Goal: Task Accomplishment & Management: Manage account settings

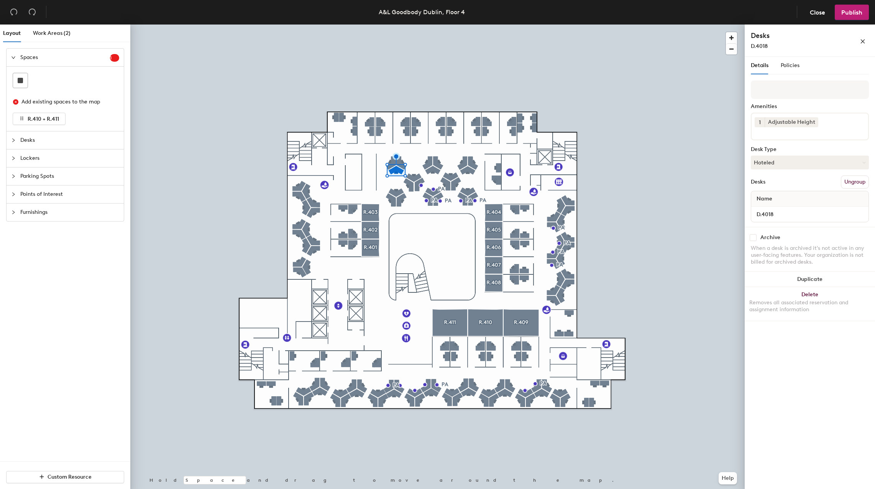
click at [754, 237] on input "checkbox" at bounding box center [753, 237] width 7 height 7
checkbox input "true"
click at [846, 14] on span "Publish" at bounding box center [852, 12] width 21 height 7
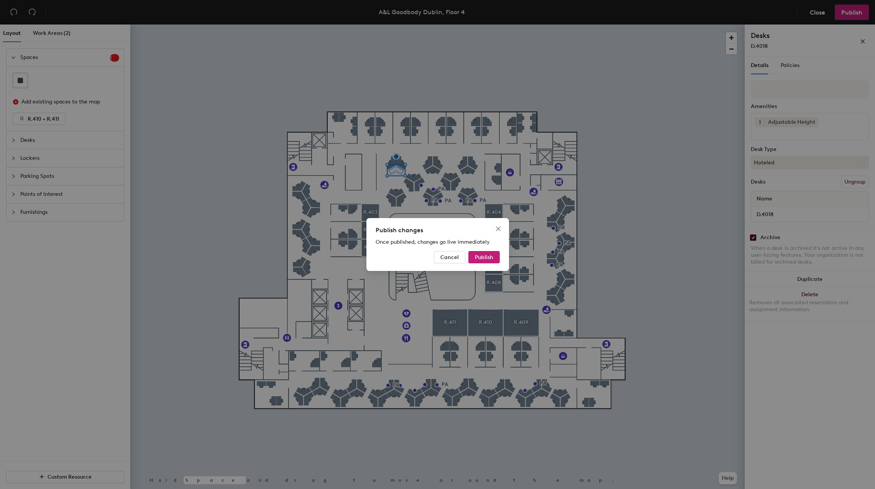
click at [493, 255] on span "Publish" at bounding box center [484, 257] width 18 height 7
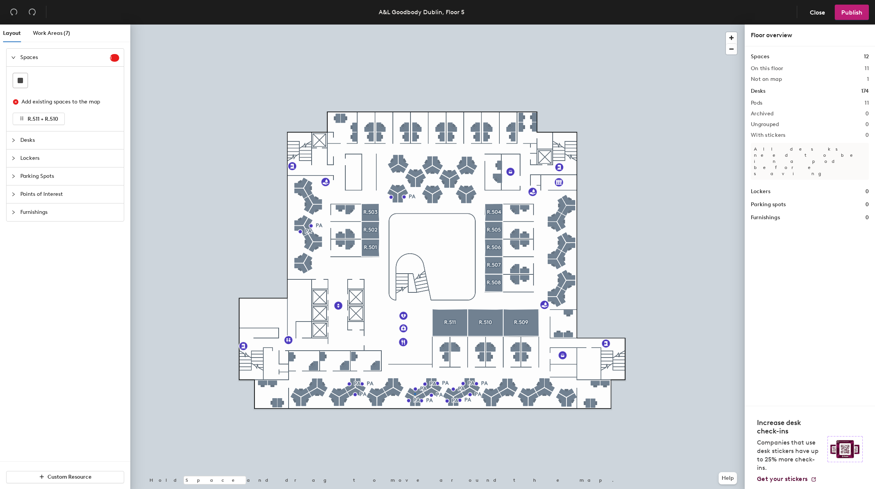
click at [415, 25] on div at bounding box center [437, 25] width 615 height 0
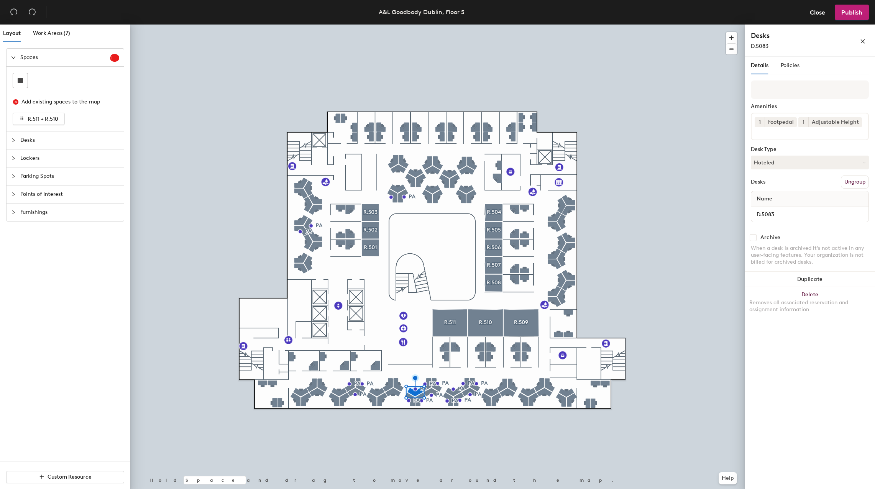
click at [754, 237] on input "checkbox" at bounding box center [753, 237] width 7 height 7
checkbox input "true"
click at [851, 14] on span "Publish" at bounding box center [852, 12] width 21 height 7
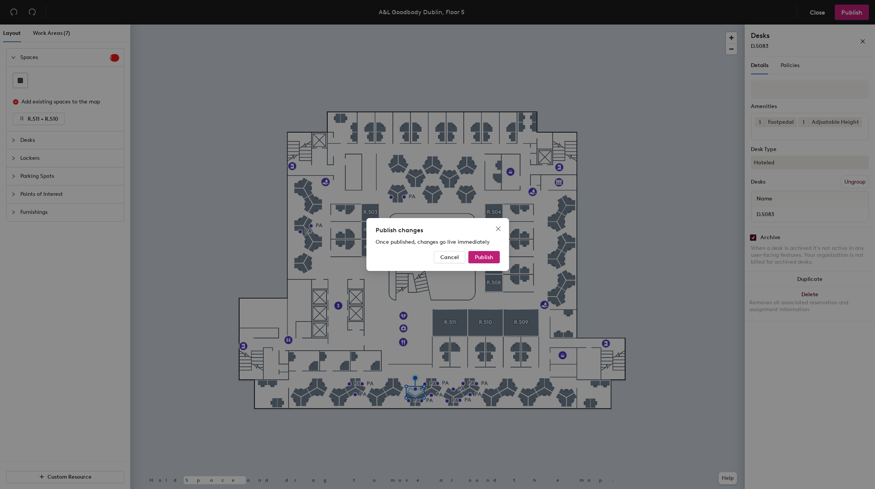
click at [483, 258] on span "Publish" at bounding box center [484, 257] width 18 height 7
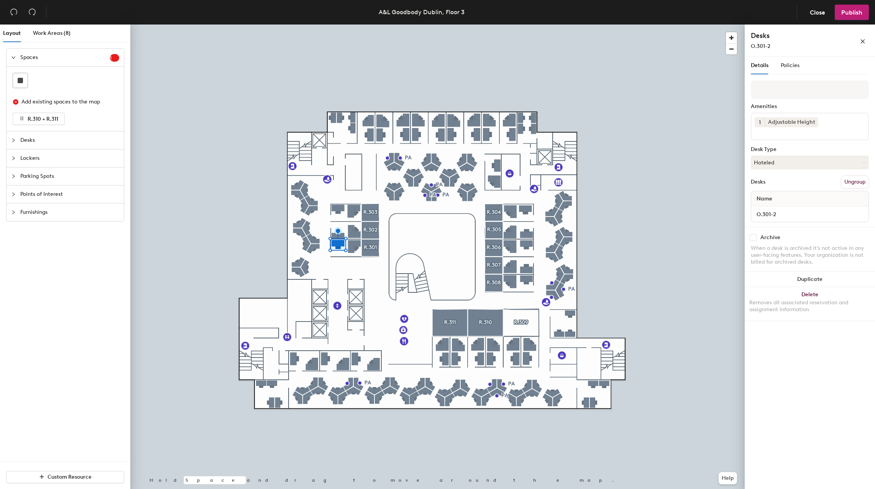
click at [752, 238] on input "checkbox" at bounding box center [753, 237] width 7 height 7
checkbox input "true"
click at [851, 14] on span "Publish" at bounding box center [852, 12] width 21 height 7
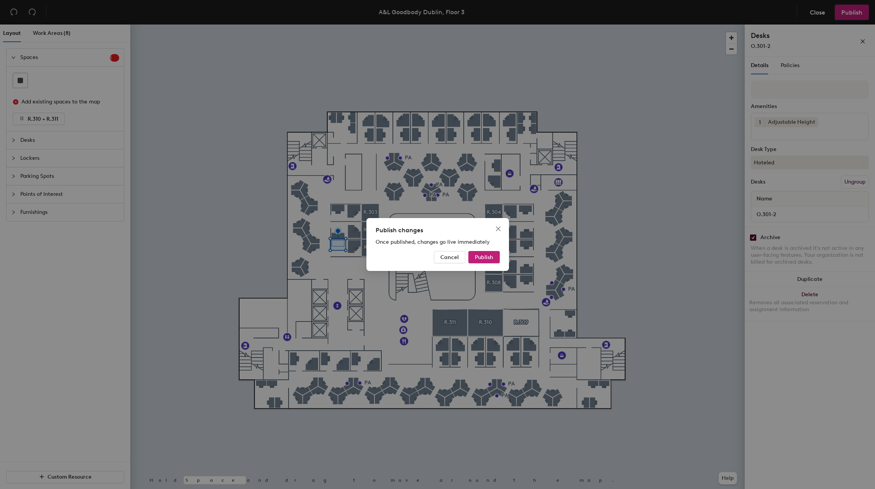
click at [487, 257] on span "Publish" at bounding box center [484, 257] width 18 height 7
